Goal: Information Seeking & Learning: Learn about a topic

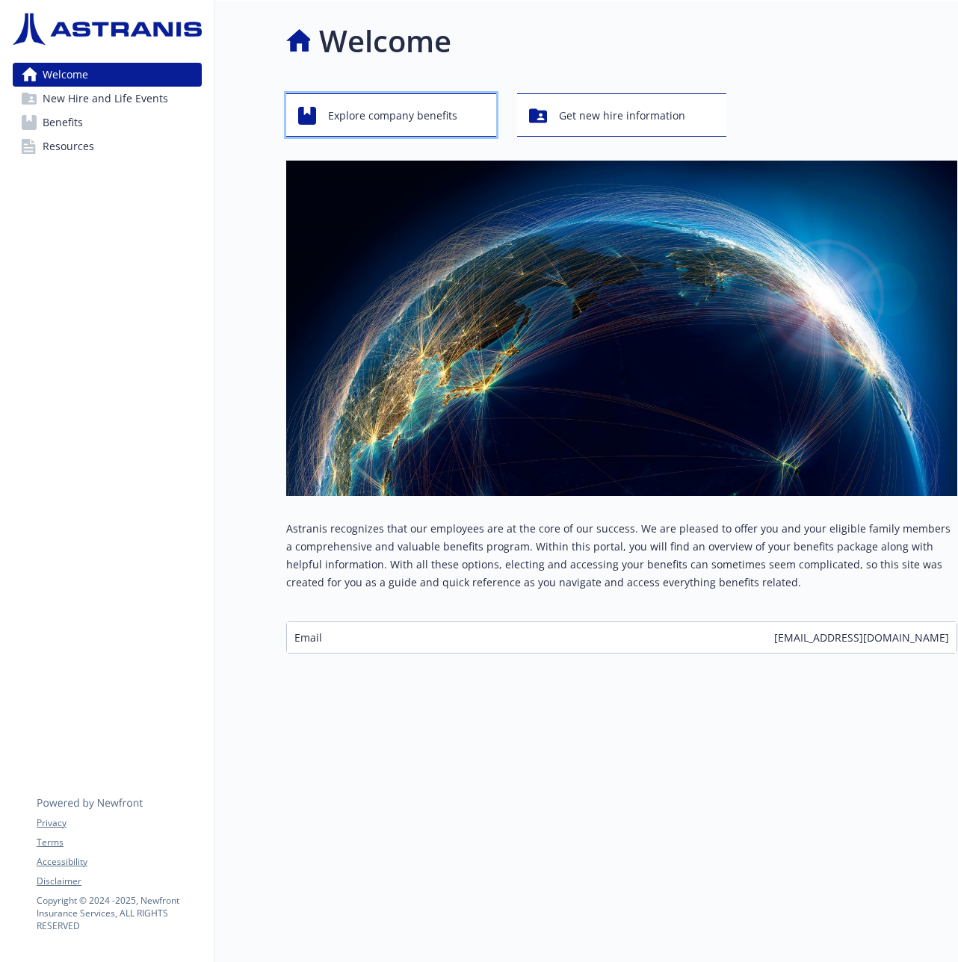
click at [404, 120] on span "Explore company benefits" at bounding box center [392, 116] width 129 height 28
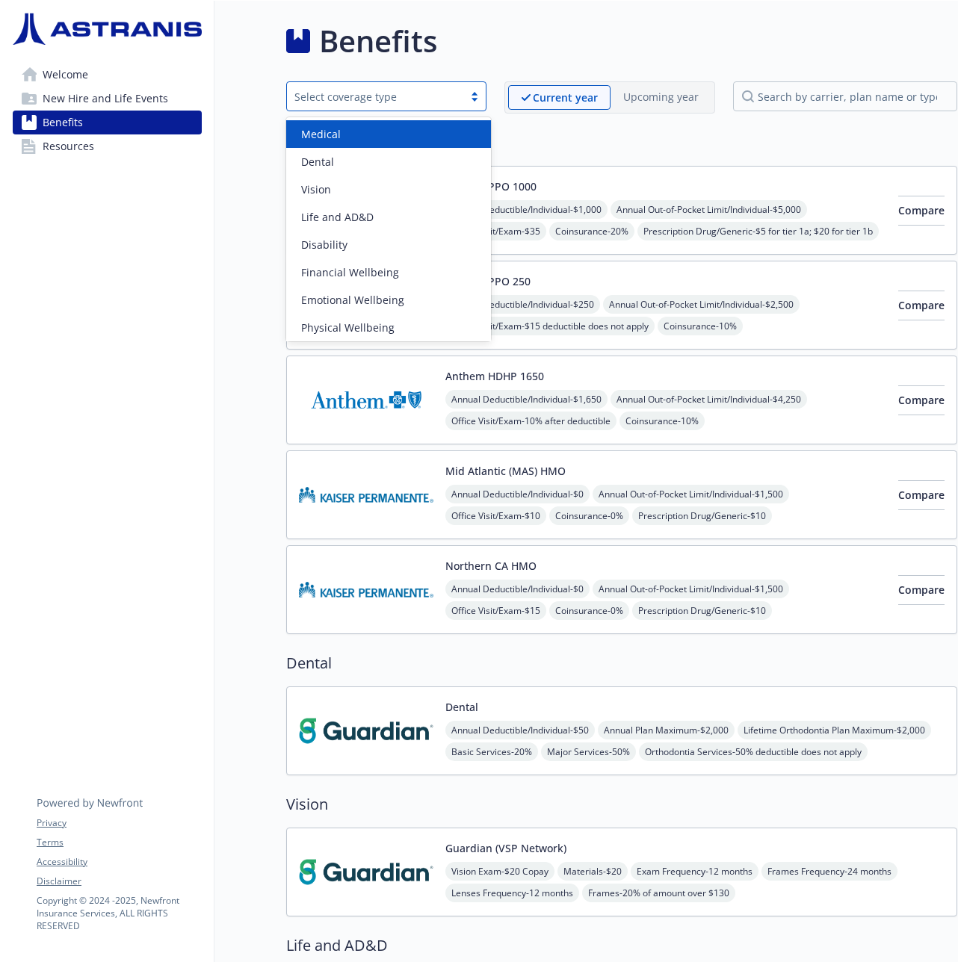
click at [445, 91] on div "Select coverage type" at bounding box center [374, 97] width 161 height 16
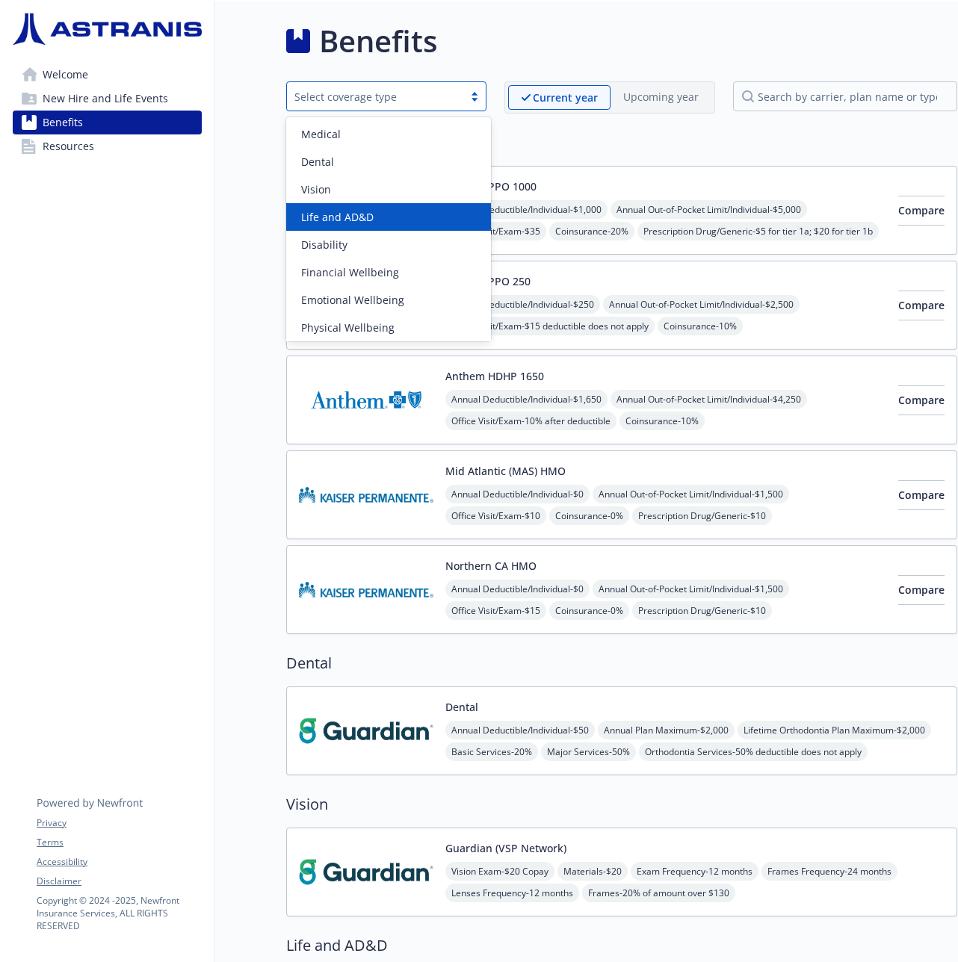
click at [390, 222] on div "Life and AD&D" at bounding box center [388, 217] width 187 height 16
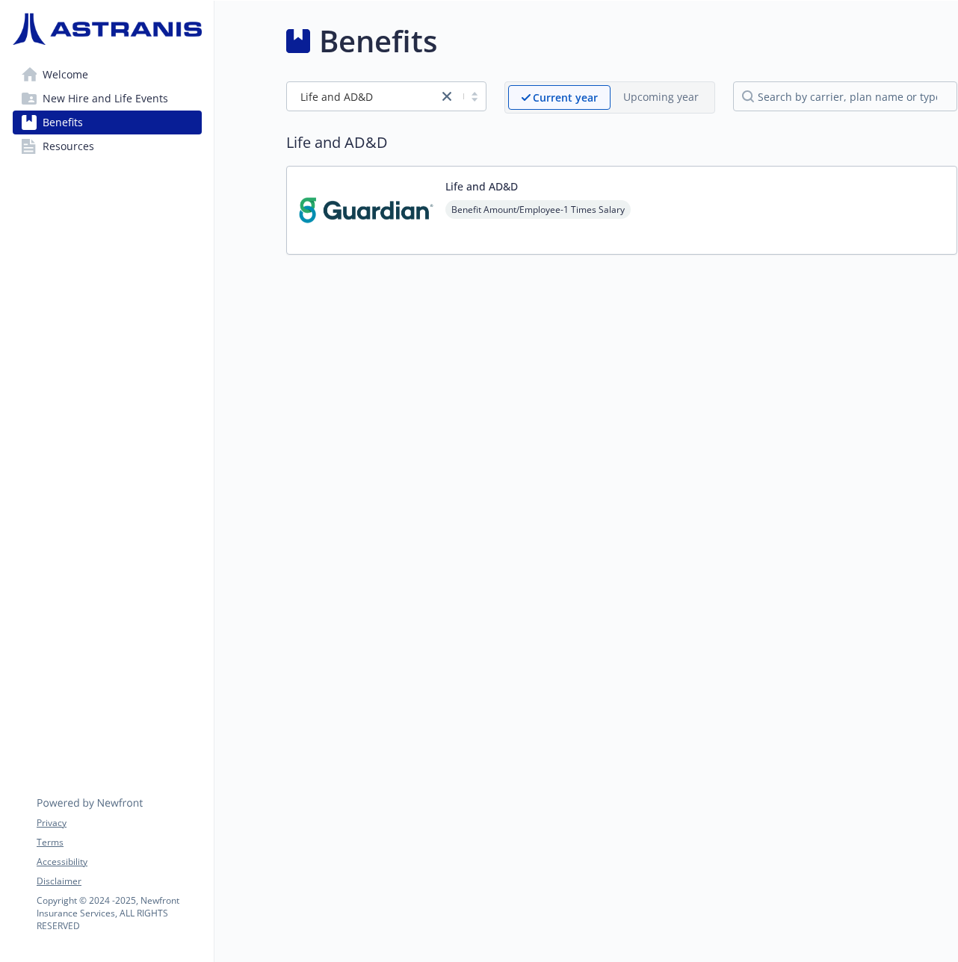
click at [393, 216] on img at bounding box center [366, 211] width 134 height 64
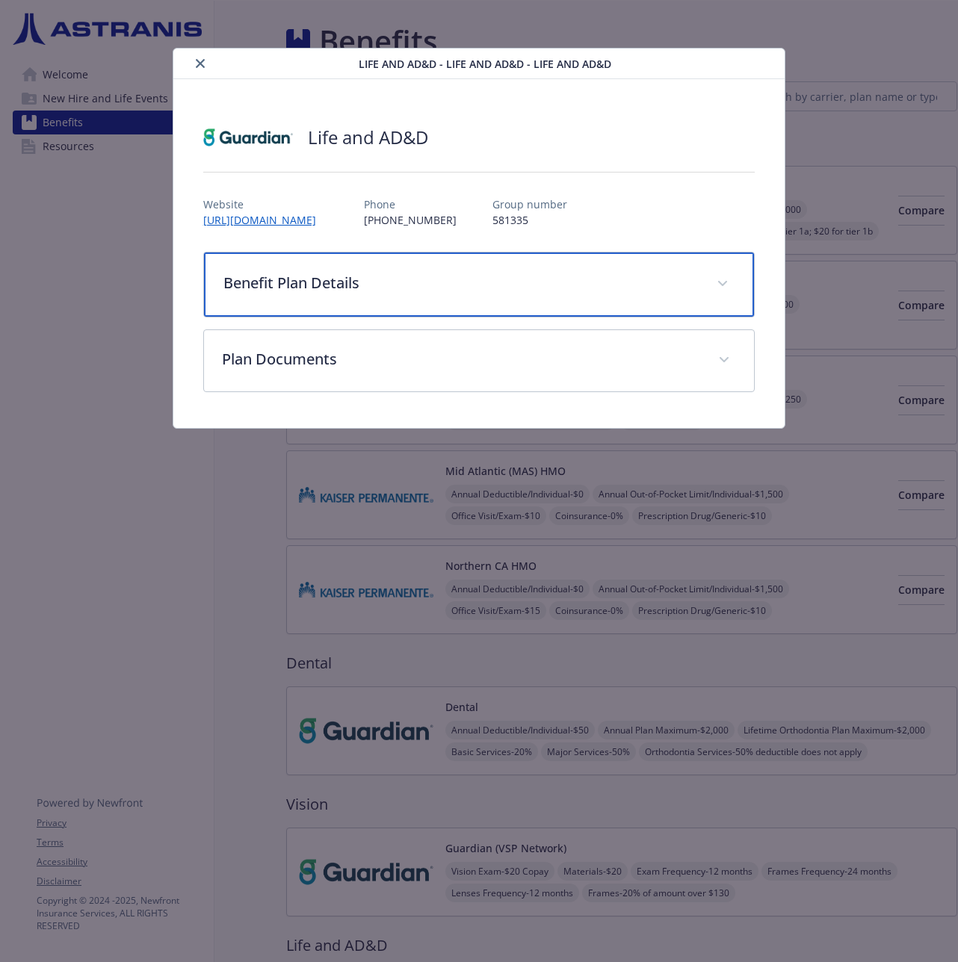
click at [345, 277] on p "Benefit Plan Details" at bounding box center [460, 283] width 475 height 22
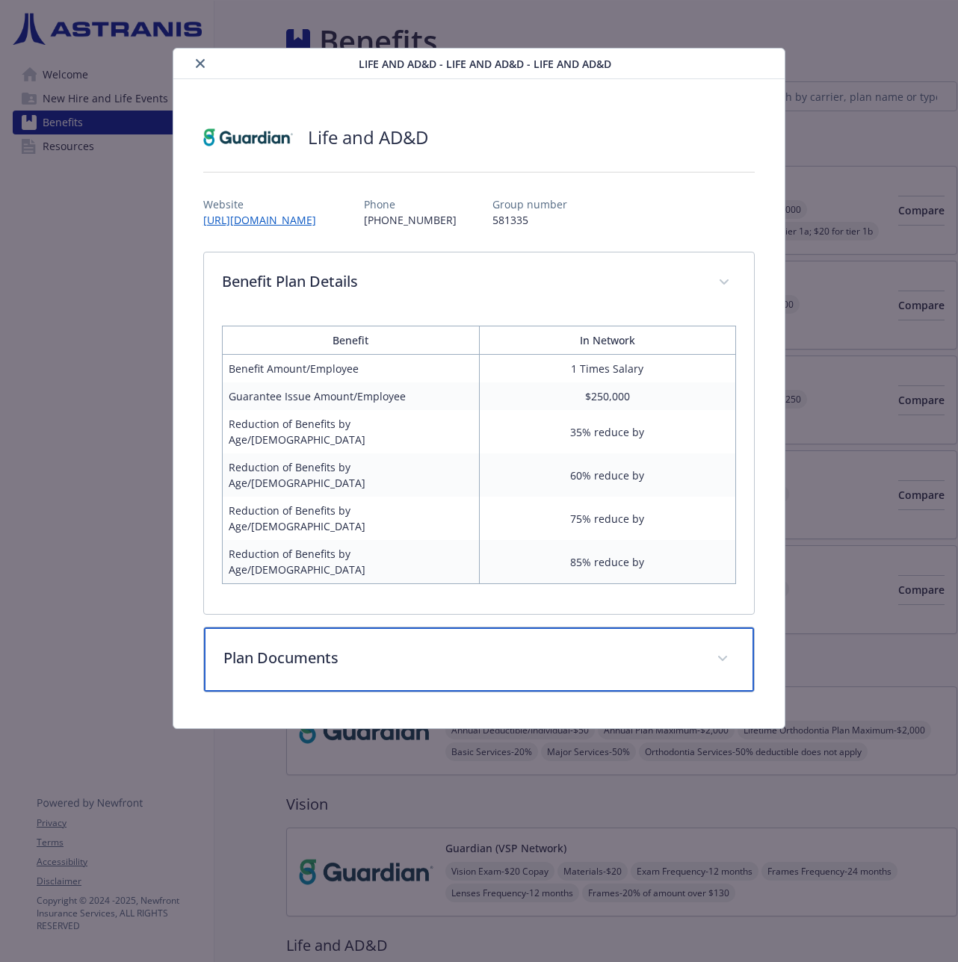
click at [329, 647] on p "Plan Documents" at bounding box center [460, 658] width 475 height 22
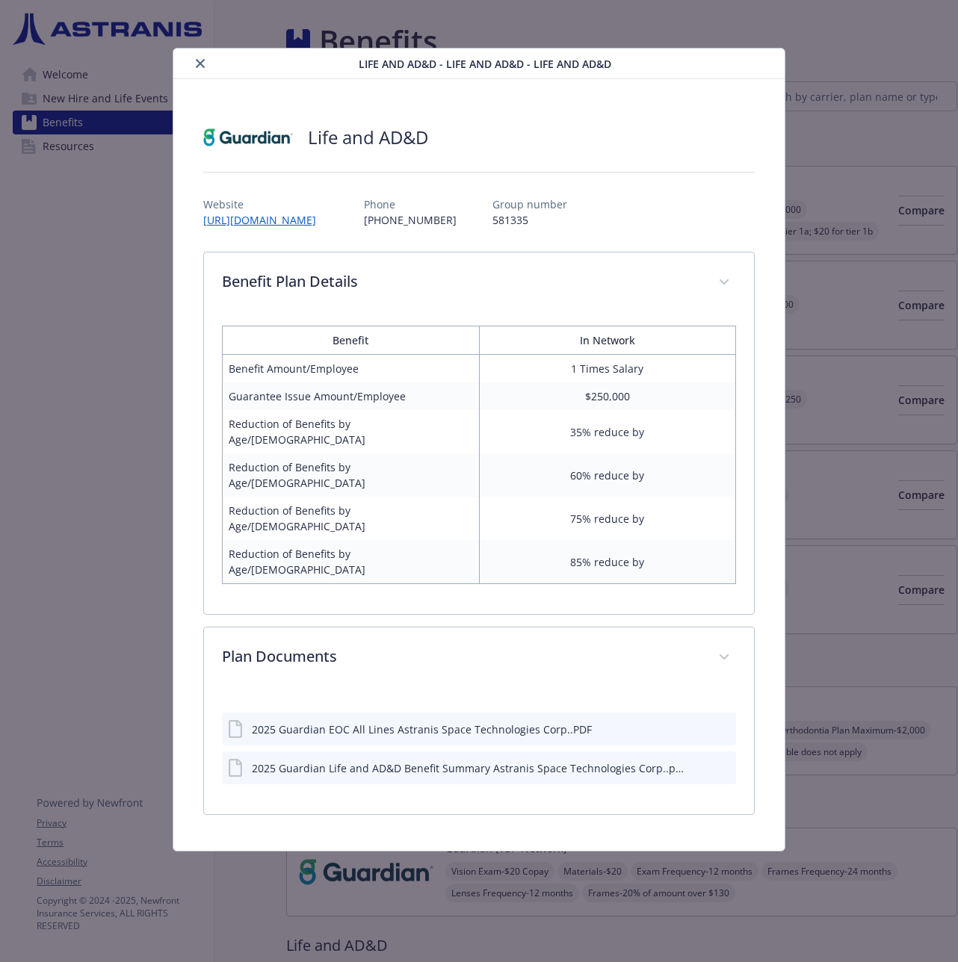
click at [700, 761] on icon "download file" at bounding box center [697, 767] width 12 height 12
click at [196, 60] on icon "close" at bounding box center [200, 63] width 9 height 9
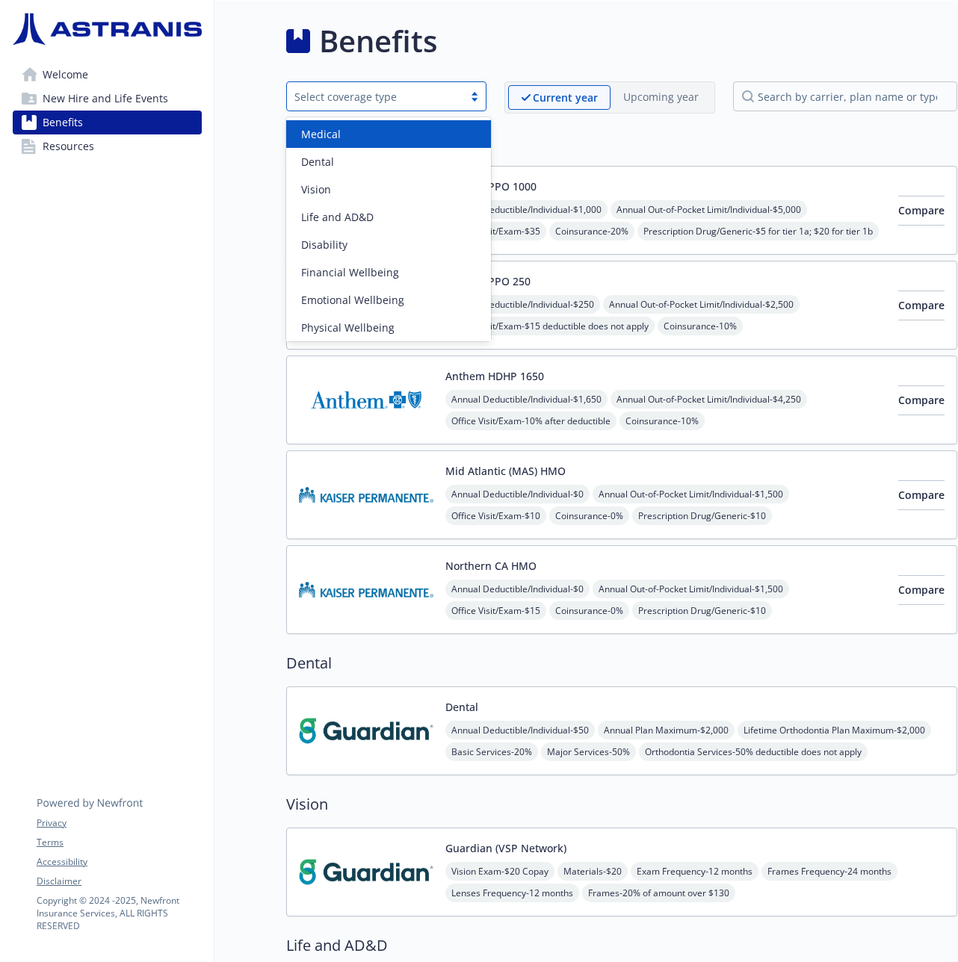
click at [380, 102] on div "Select coverage type" at bounding box center [374, 97] width 161 height 16
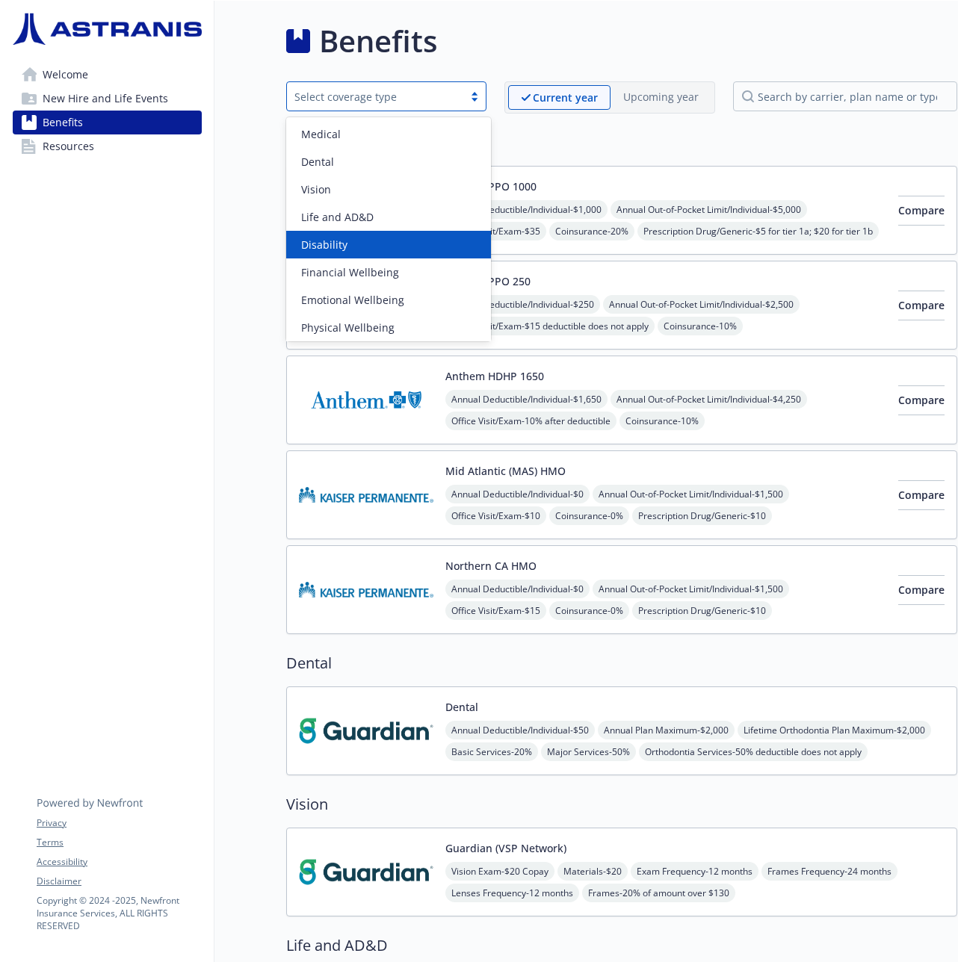
click at [394, 243] on div "Disability" at bounding box center [388, 245] width 187 height 16
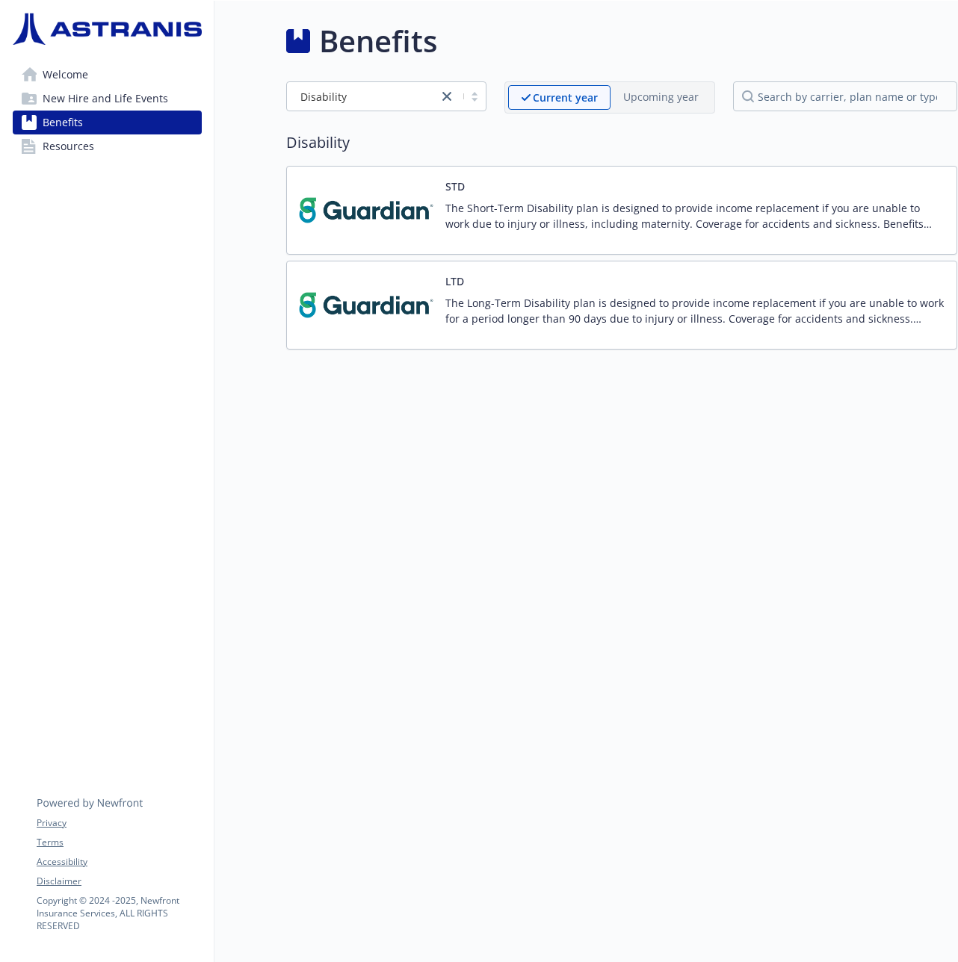
click at [509, 273] on div "LTD The Long-Term Disability plan is designed to provide income replacement if …" at bounding box center [694, 305] width 499 height 64
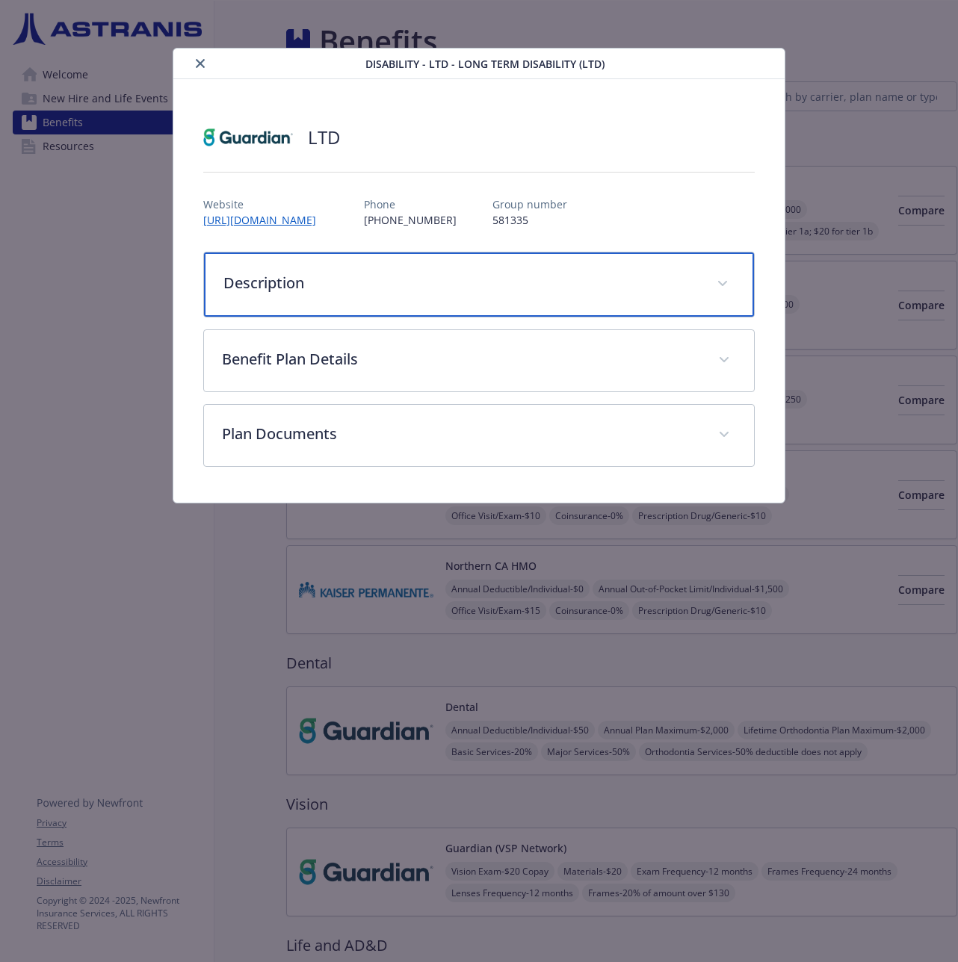
click at [400, 290] on p "Description" at bounding box center [460, 283] width 475 height 22
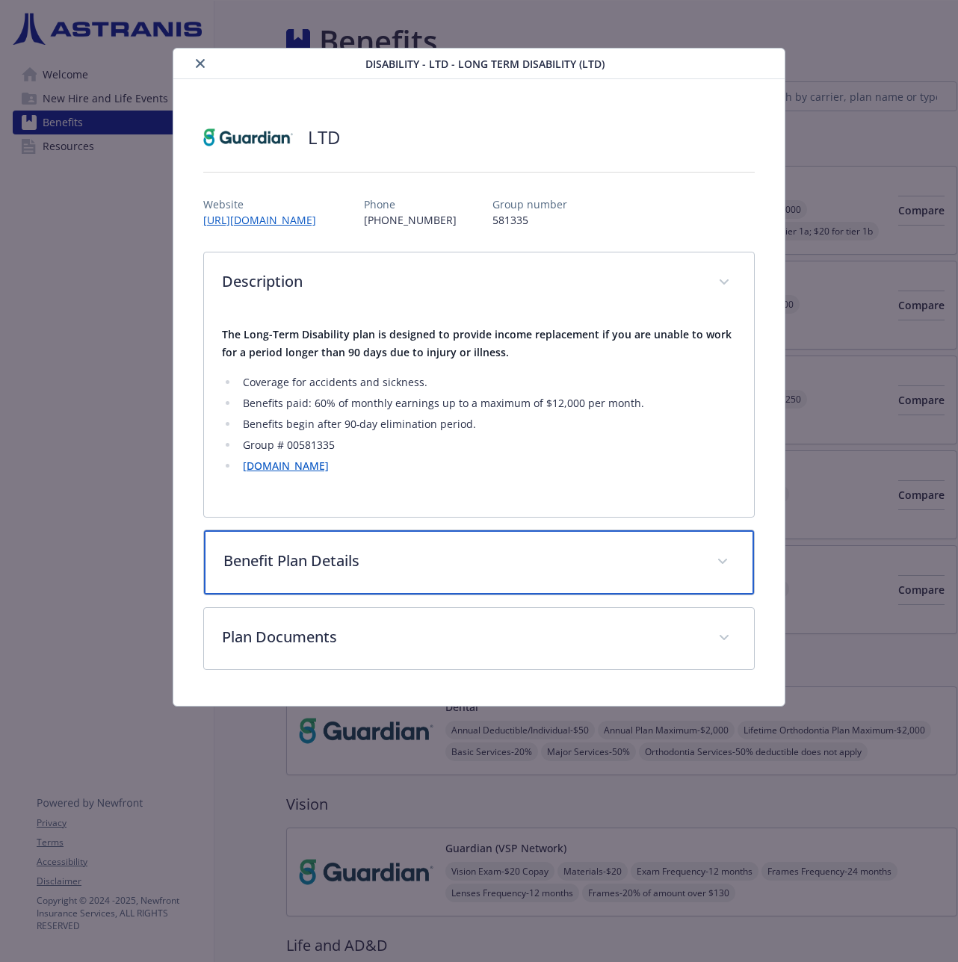
click at [448, 560] on p "Benefit Plan Details" at bounding box center [460, 561] width 475 height 22
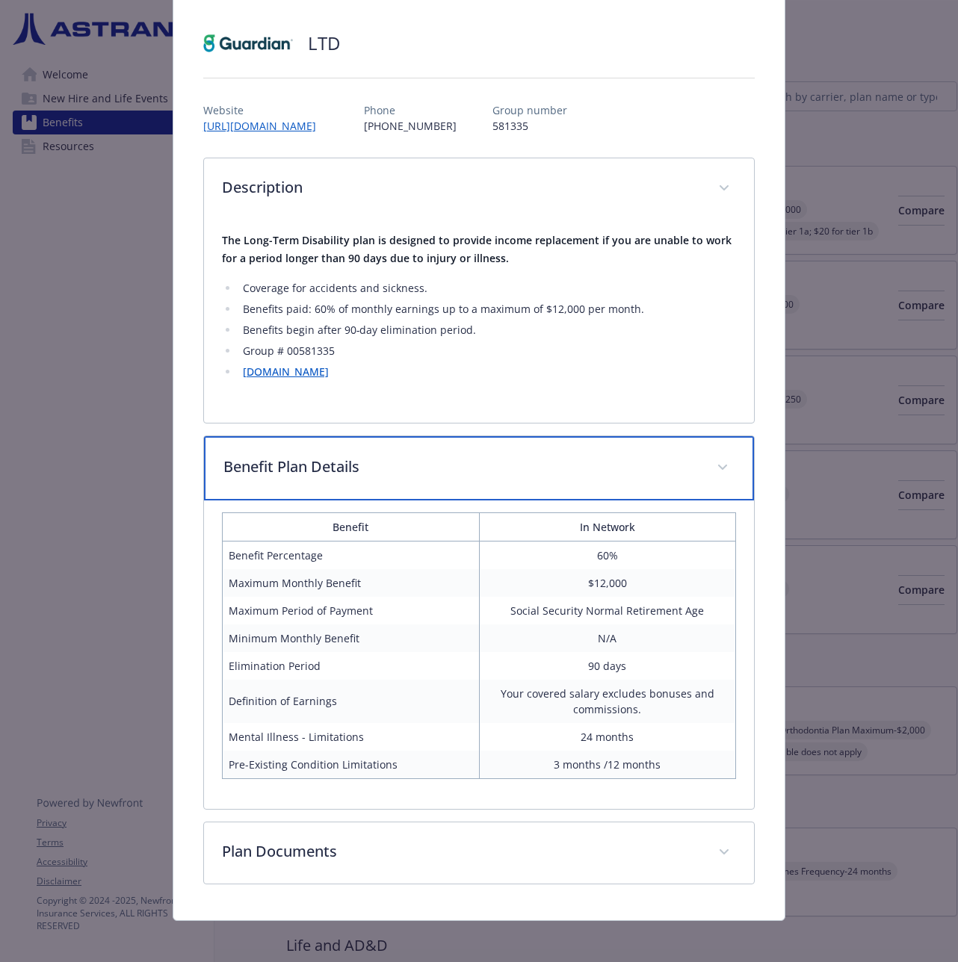
scroll to position [97, 0]
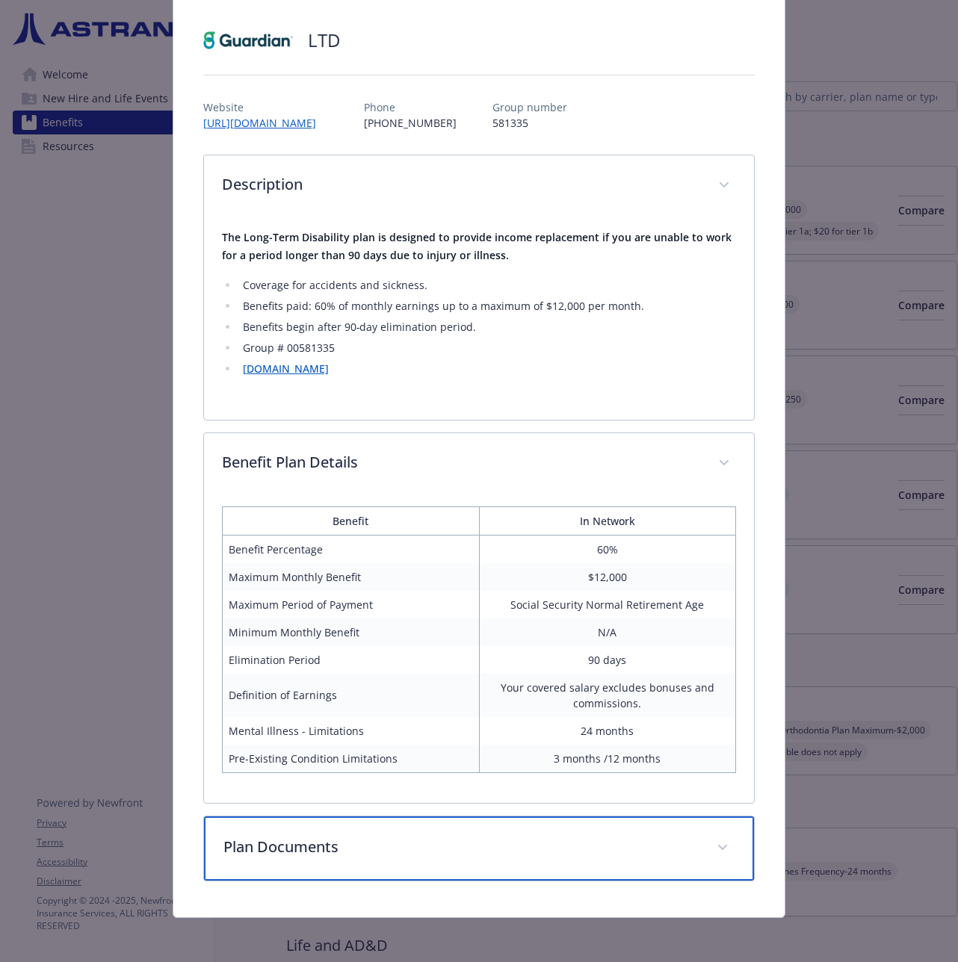
click at [527, 844] on p "Plan Documents" at bounding box center [460, 847] width 475 height 22
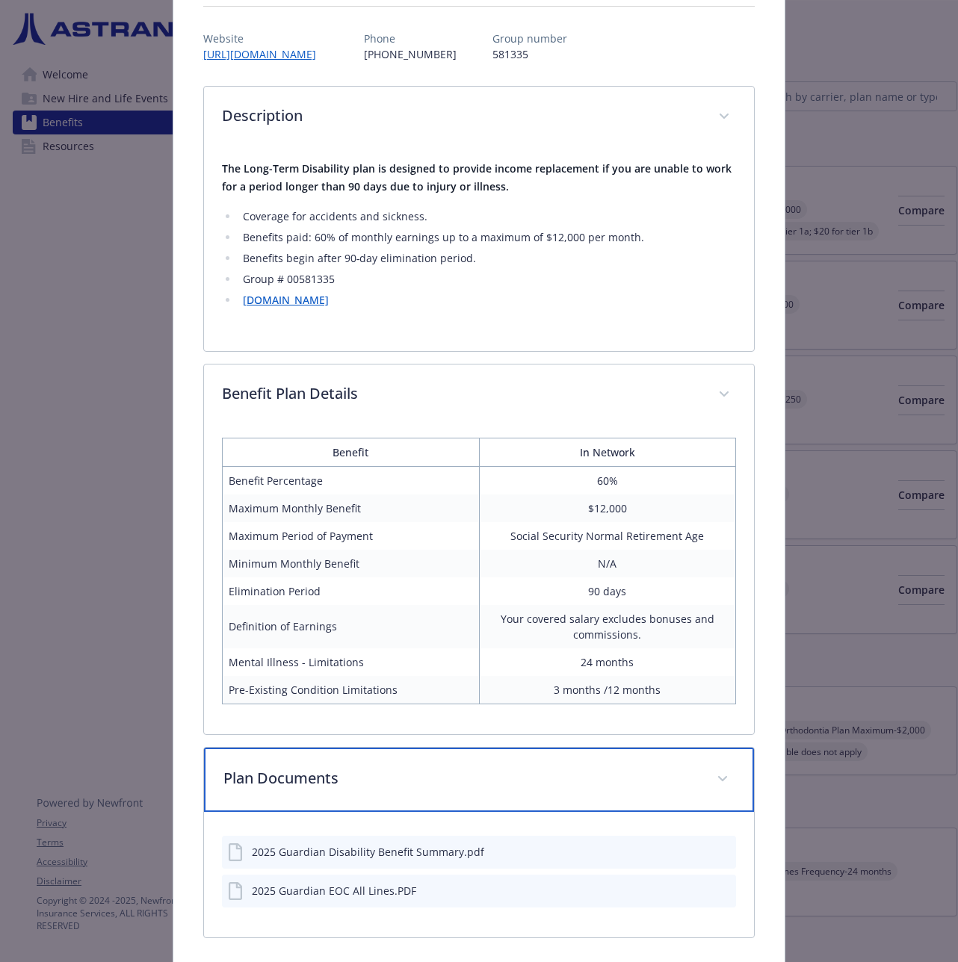
scroll to position [223, 0]
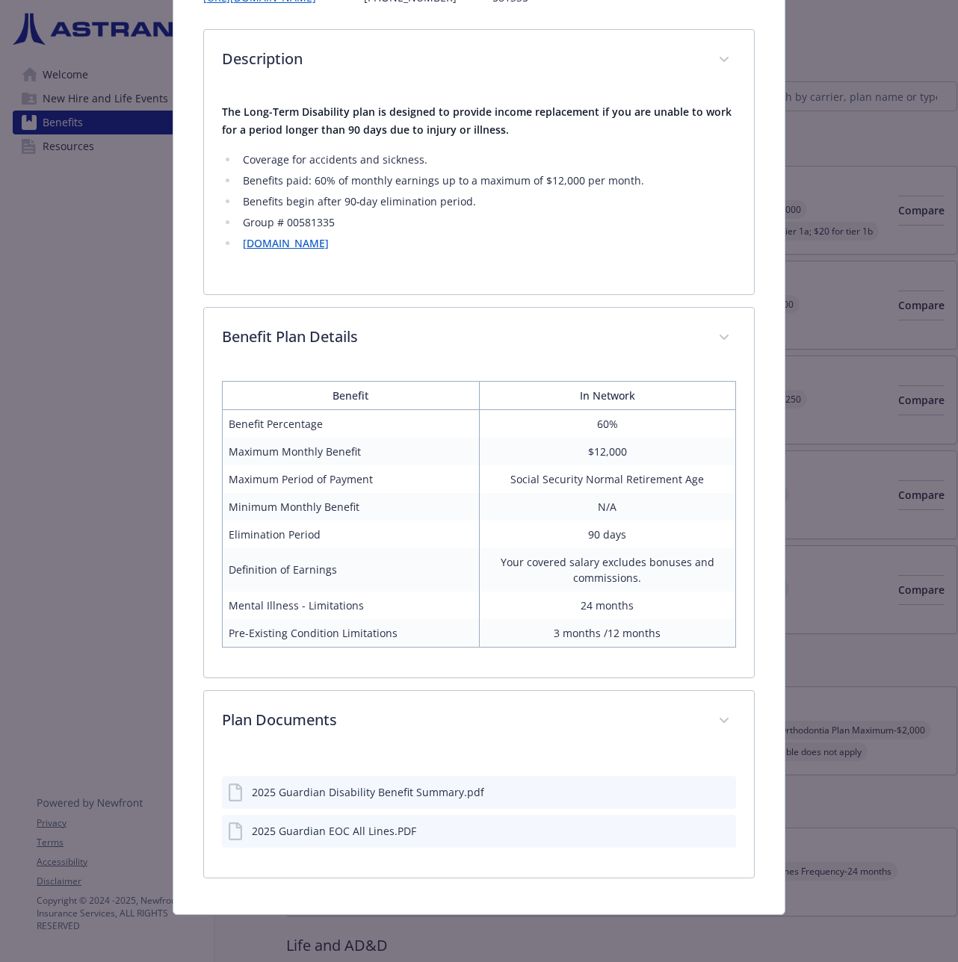
click at [693, 791] on icon "download file" at bounding box center [698, 789] width 10 height 9
